Goal: Transaction & Acquisition: Purchase product/service

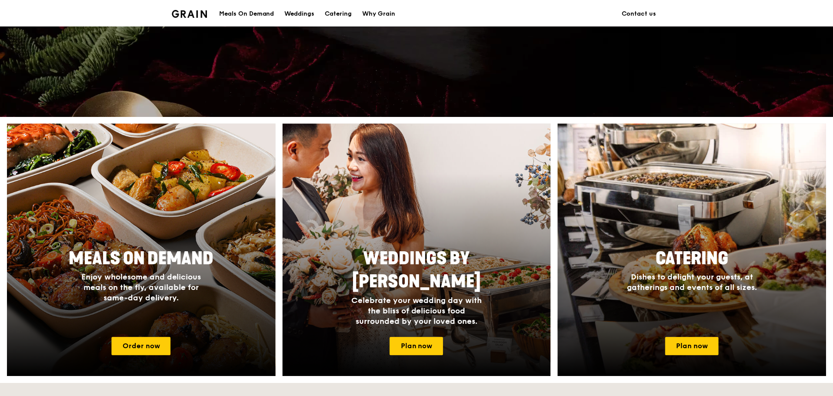
scroll to position [261, 0]
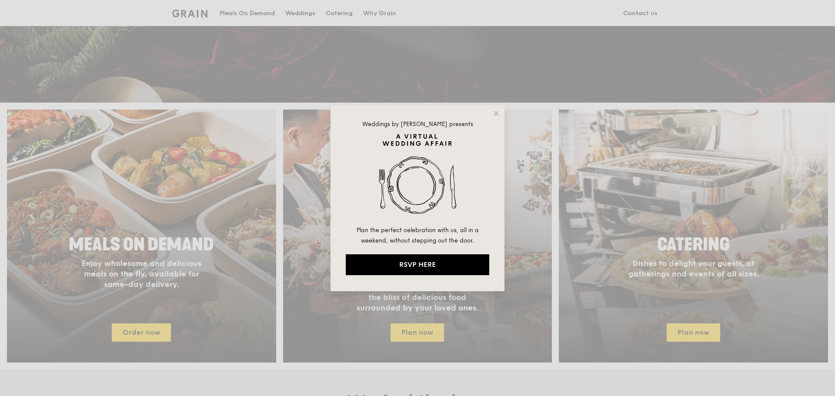
click at [492, 115] on div "Weddings by Grain presents Plan the perfect celebration with us, all in a weeke…" at bounding box center [418, 198] width 174 height 186
click at [504, 113] on div "Weddings by Grain presents Plan the perfect celebration with us, all in a weeke…" at bounding box center [418, 198] width 174 height 186
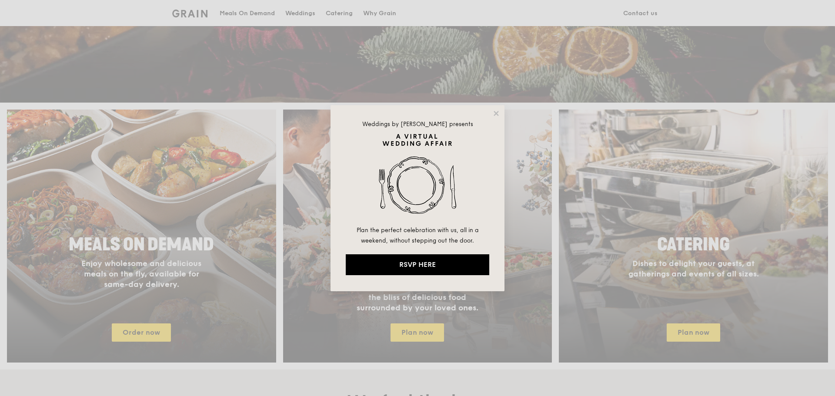
click at [501, 116] on div "Weddings by Grain presents Plan the perfect celebration with us, all in a weeke…" at bounding box center [418, 198] width 174 height 186
click at [498, 115] on icon at bounding box center [496, 113] width 5 height 5
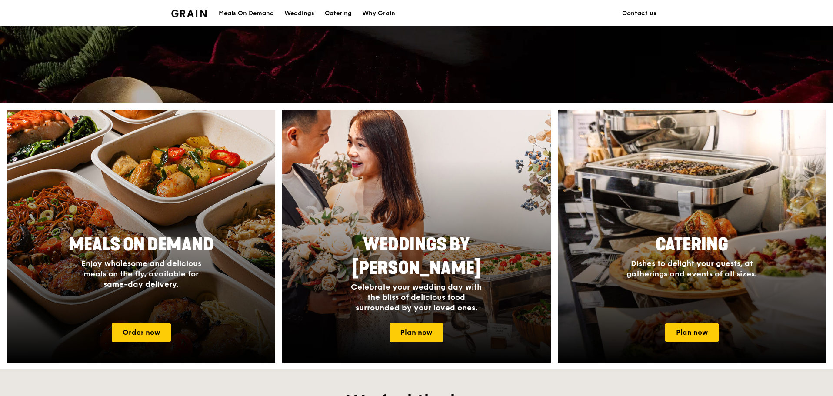
click at [334, 14] on div "Catering" at bounding box center [338, 13] width 27 height 26
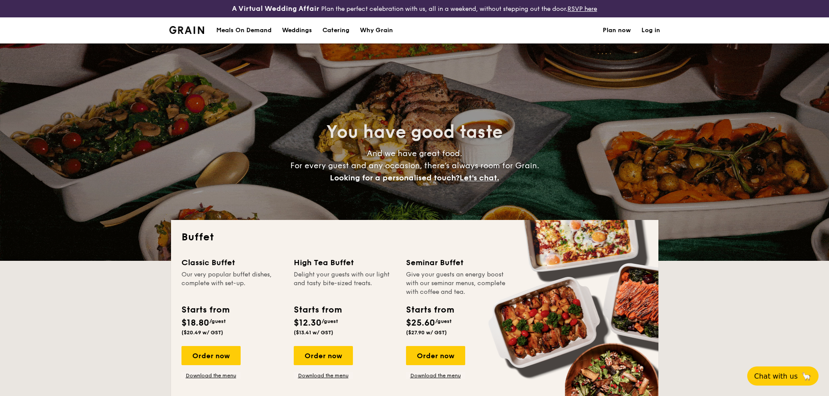
select select
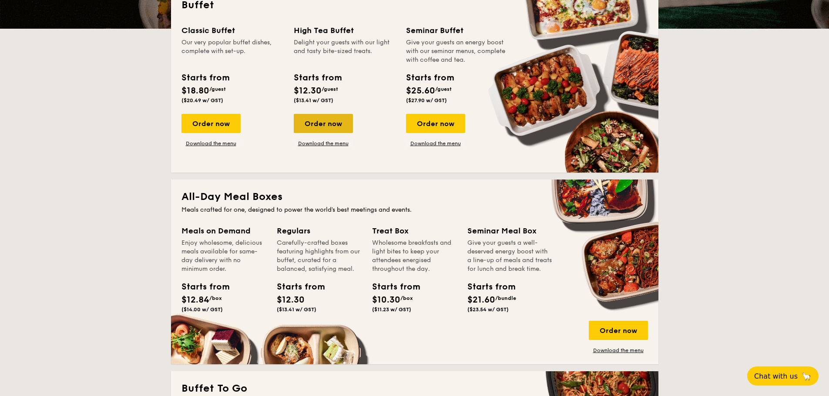
scroll to position [217, 0]
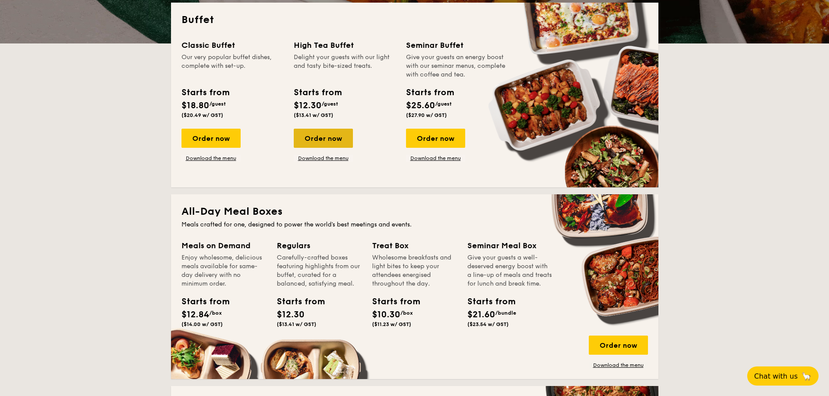
click at [329, 140] on div "Order now" at bounding box center [323, 138] width 59 height 19
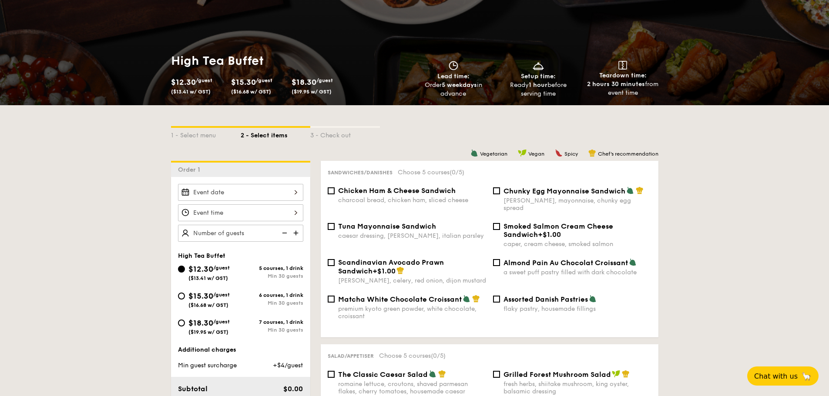
scroll to position [87, 0]
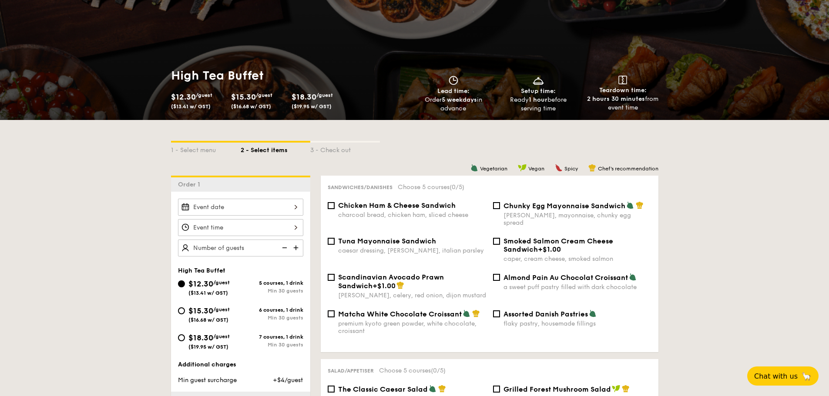
drag, startPoint x: 412, startPoint y: 92, endPoint x: 481, endPoint y: 111, distance: 71.3
click at [481, 111] on div "Lead time: Order 5 weekdays in advance" at bounding box center [453, 94] width 85 height 37
copy div "Lead time: Order 5 weekdays in advance"
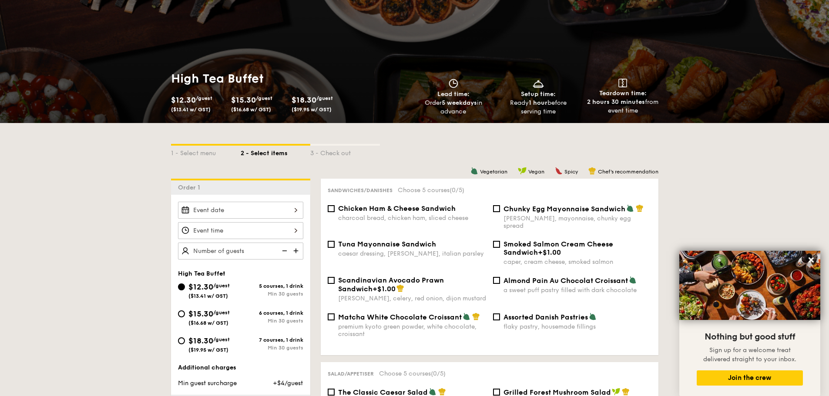
scroll to position [0, 0]
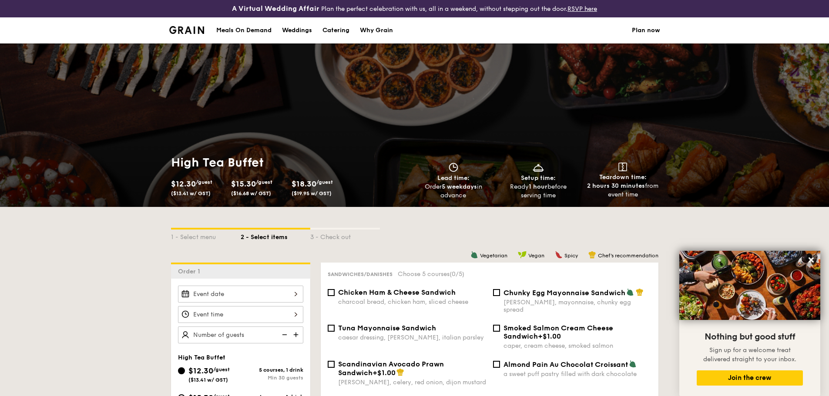
select select
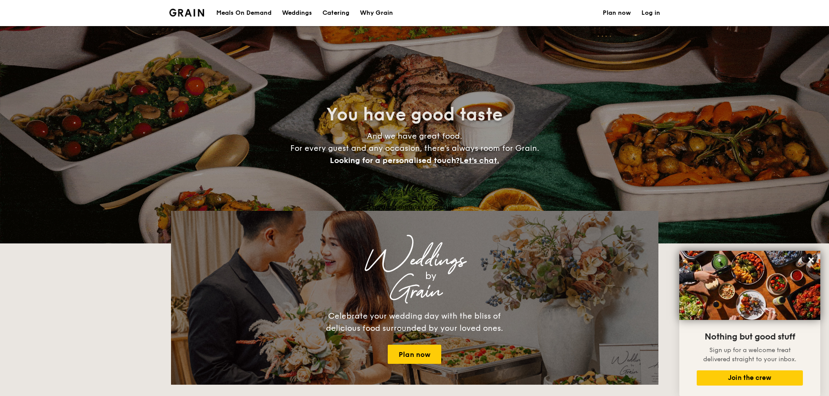
scroll to position [235, 0]
